Goal: Task Accomplishment & Management: Use online tool/utility

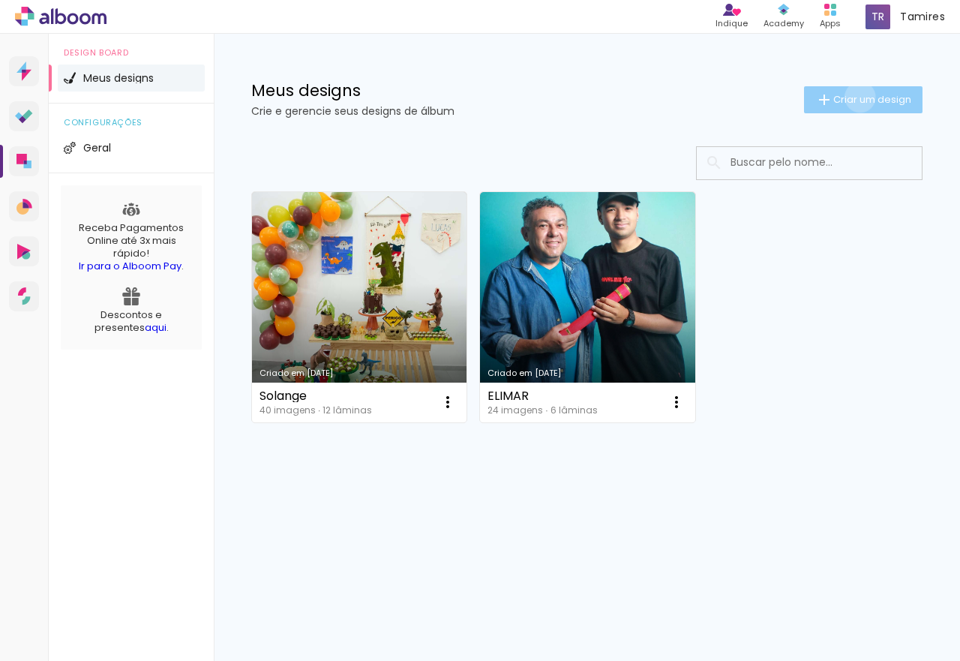
click at [858, 97] on span "Criar um design" at bounding box center [873, 100] width 78 height 10
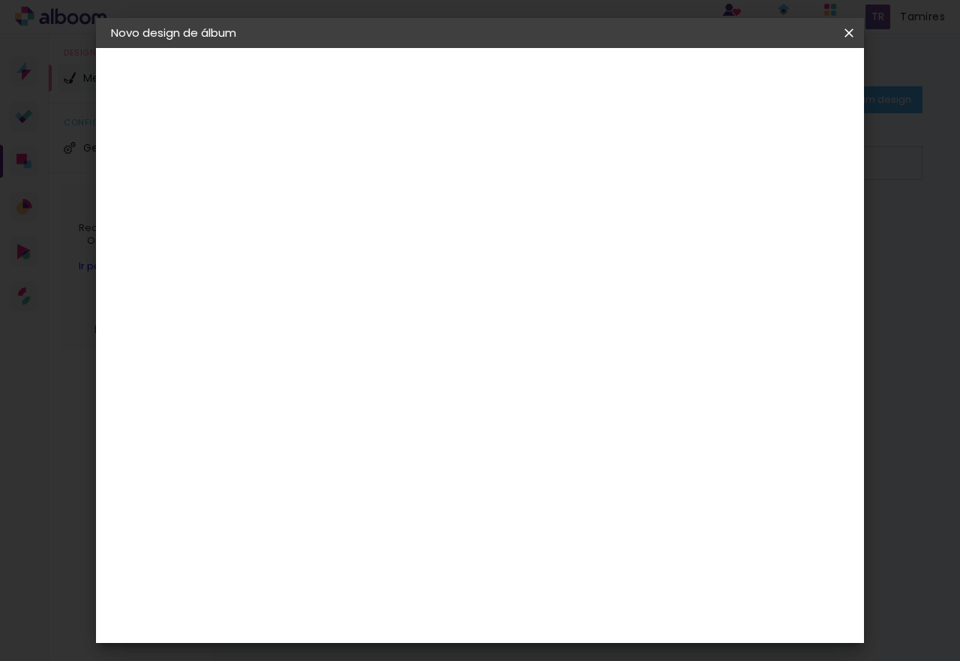
click at [356, 192] on input at bounding box center [356, 201] width 0 height 23
type input "a"
type input "Aline"
click at [0, 0] on slot "Avançar" at bounding box center [0, 0] width 0 height 0
click at [392, 283] on input at bounding box center [395, 285] width 152 height 19
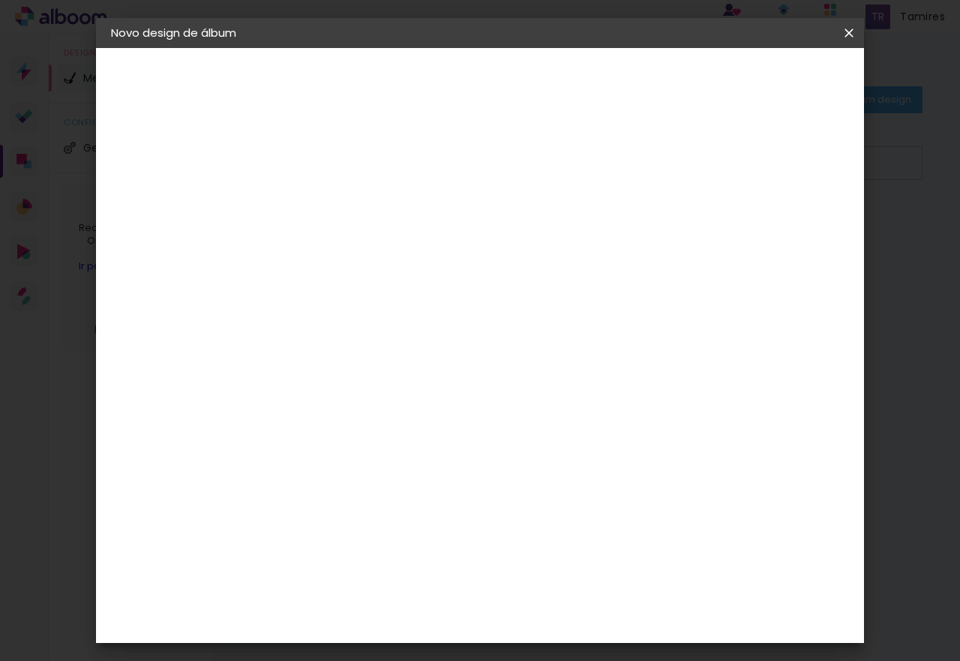
type input "maste"
type paper-input "maste"
click at [389, 391] on div "Master Album" at bounding box center [368, 398] width 42 height 24
click at [620, 95] on header "Fornecedor Escolha um fornecedor ou avance com o tamanho livre. Voltar Avançar" at bounding box center [455, 98] width 329 height 101
click at [0, 0] on slot "Avançar" at bounding box center [0, 0] width 0 height 0
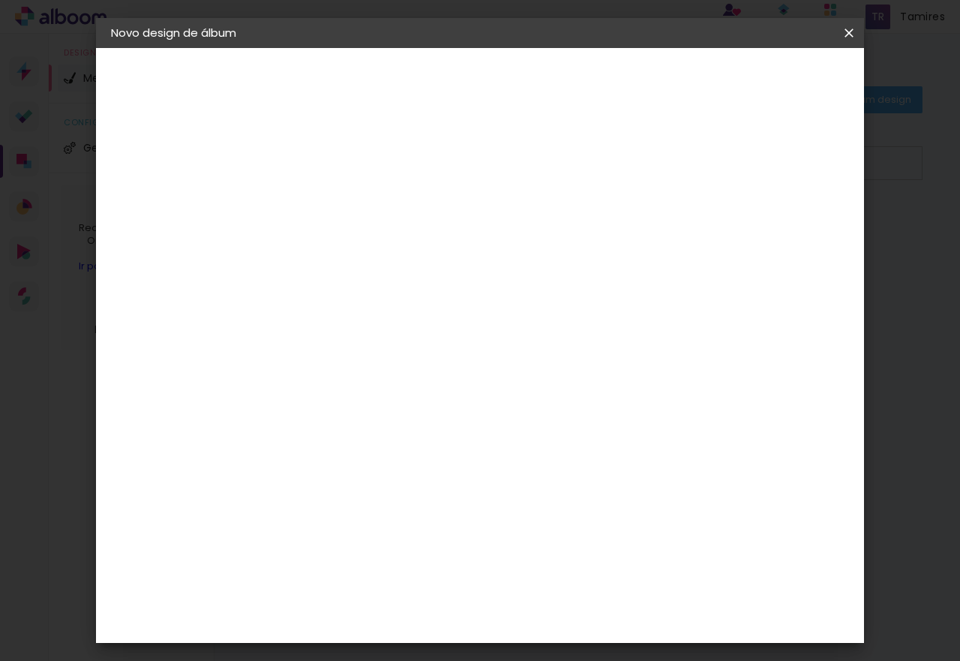
scroll to position [150, 0]
click at [458, 454] on span "20 × 20" at bounding box center [423, 474] width 70 height 40
click at [0, 0] on slot "Avançar" at bounding box center [0, 0] width 0 height 0
click at [0, 0] on slot "Mostrar sangria" at bounding box center [0, 0] width 0 height 0
type paper-checkbox "on"
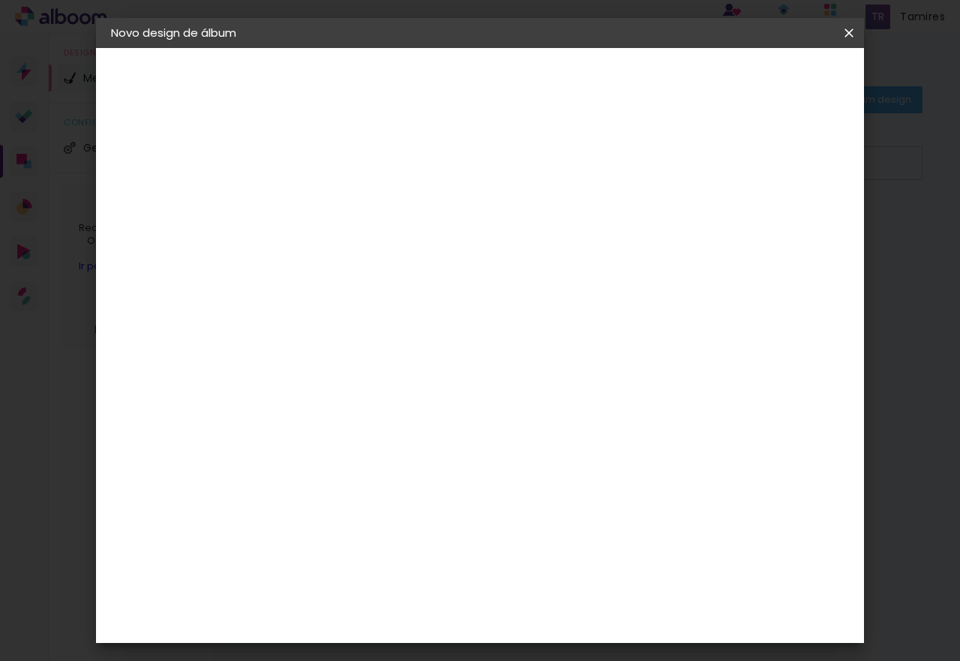
click at [792, 65] on header "Revisão Verifique as configurações do seu álbum. Voltar Iniciar design" at bounding box center [541, 86] width 500 height 77
click at [754, 74] on span "Iniciar design" at bounding box center [720, 79] width 68 height 11
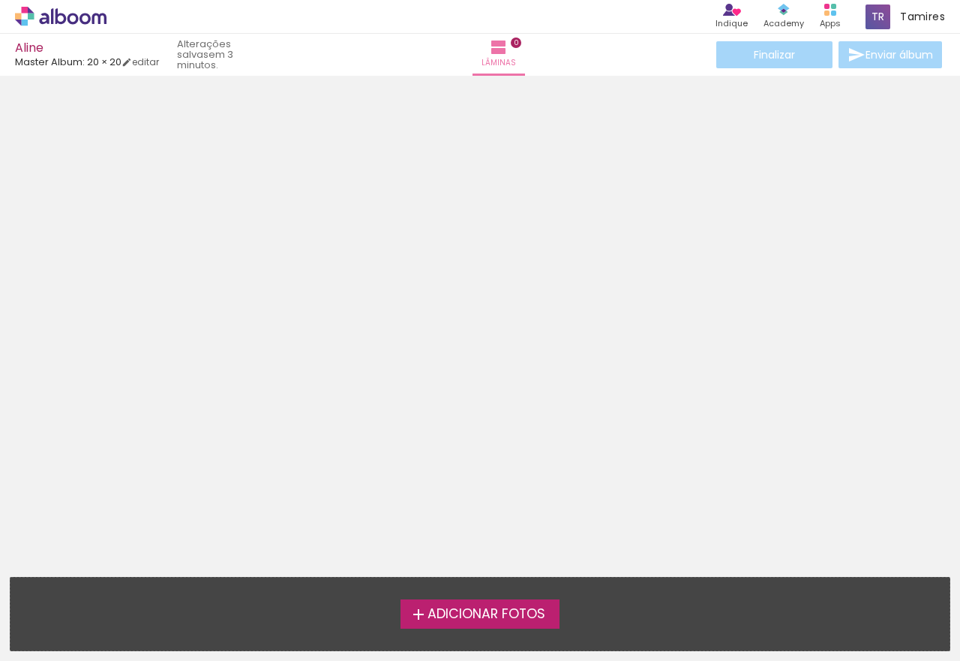
click at [479, 612] on span "Adicionar Fotos" at bounding box center [487, 615] width 118 height 14
click at [0, 0] on input "file" at bounding box center [0, 0] width 0 height 0
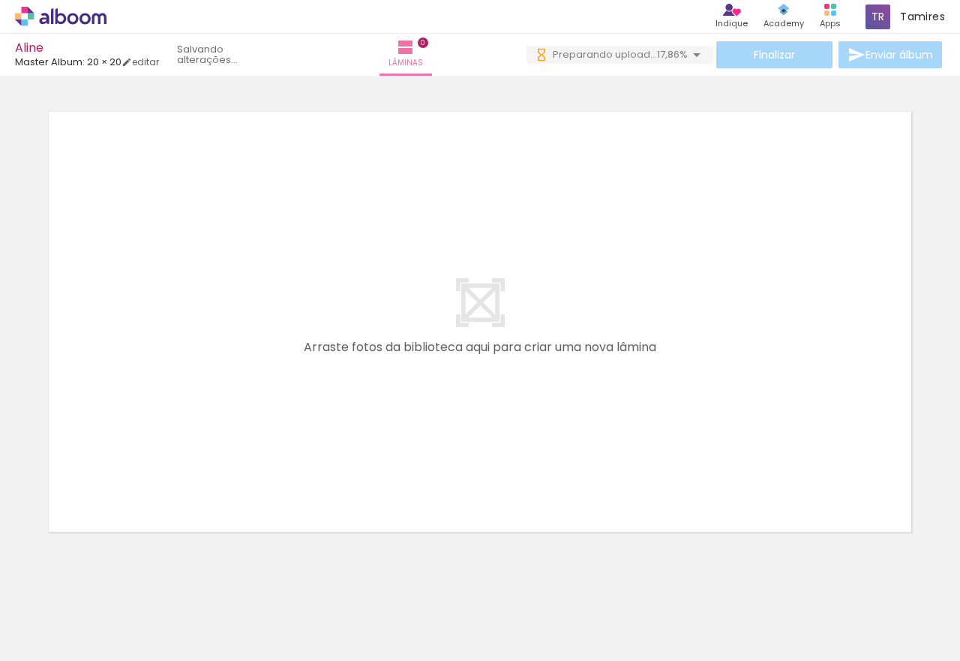
click at [945, 344] on div at bounding box center [480, 302] width 960 height 481
